Goal: Task Accomplishment & Management: Manage account settings

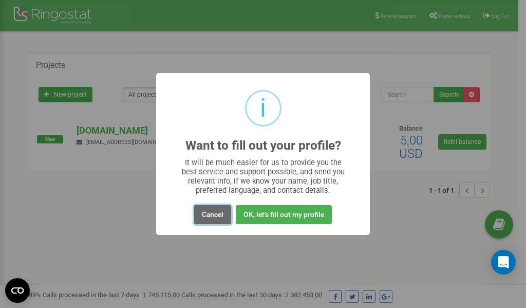
click at [214, 216] on button "Cancel" at bounding box center [212, 214] width 37 height 19
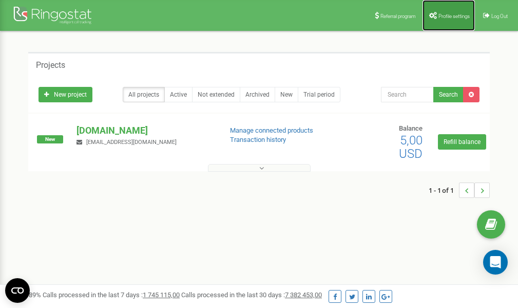
click at [447, 13] on span "Profile settings" at bounding box center [454, 16] width 31 height 6
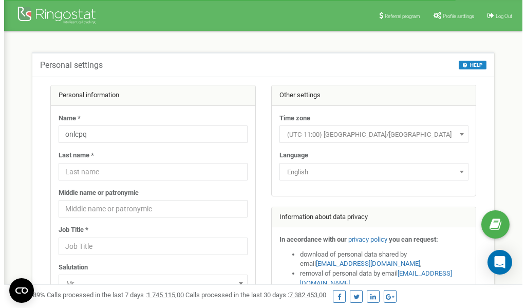
scroll to position [51, 0]
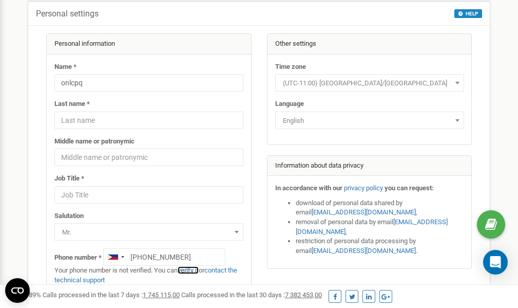
click at [192, 270] on link "verify it" at bounding box center [188, 270] width 21 height 8
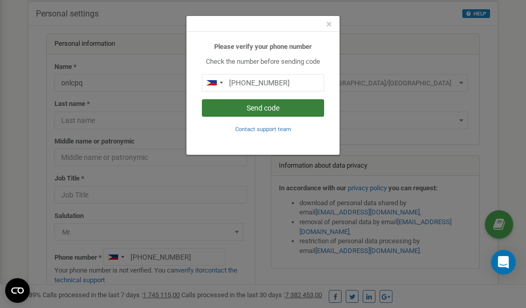
click at [269, 107] on button "Send code" at bounding box center [263, 107] width 122 height 17
